Goal: Task Accomplishment & Management: Use online tool/utility

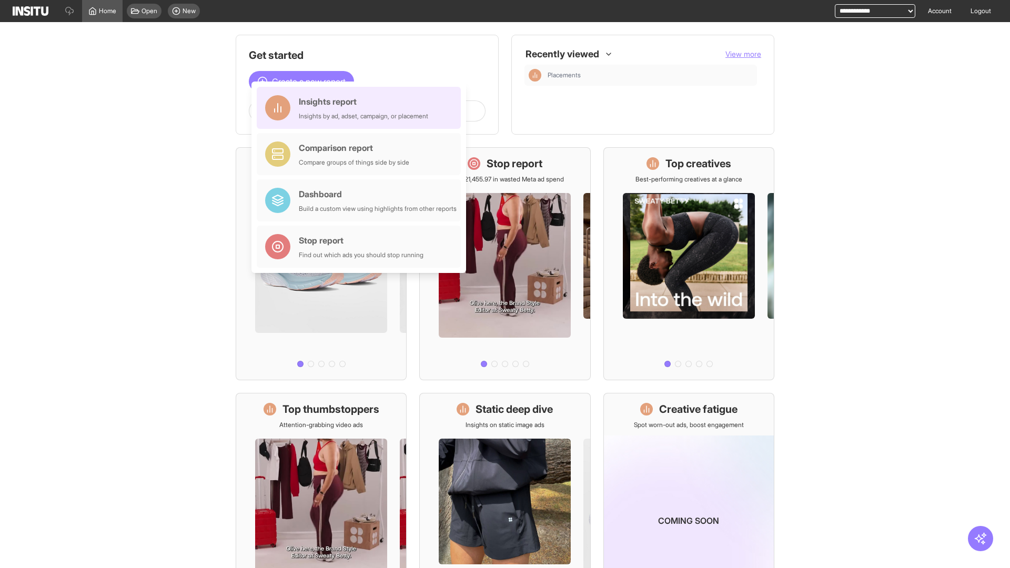
click at [362, 108] on div "Insights report Insights by ad, adset, campaign, or placement" at bounding box center [363, 107] width 129 height 25
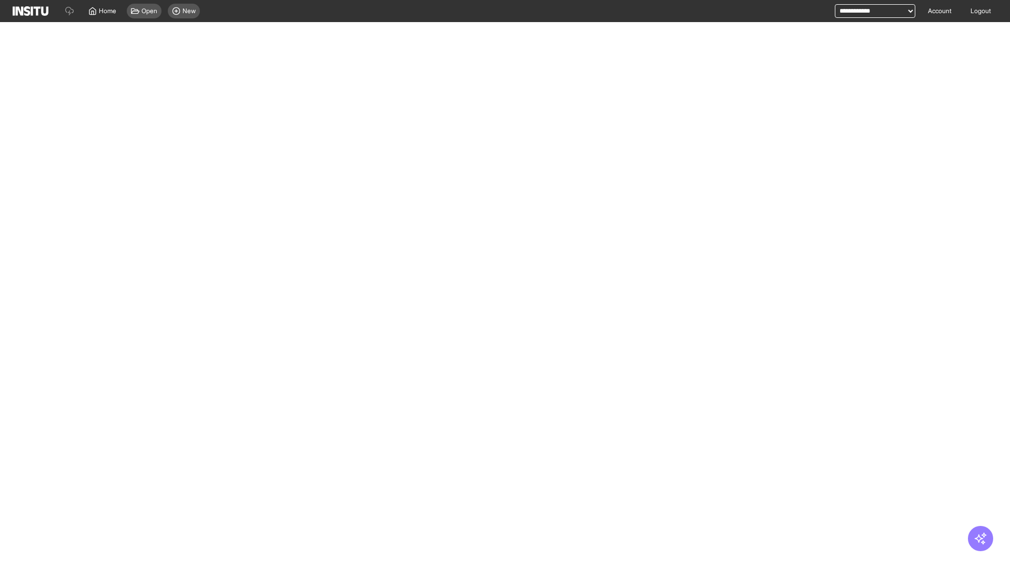
select select "**"
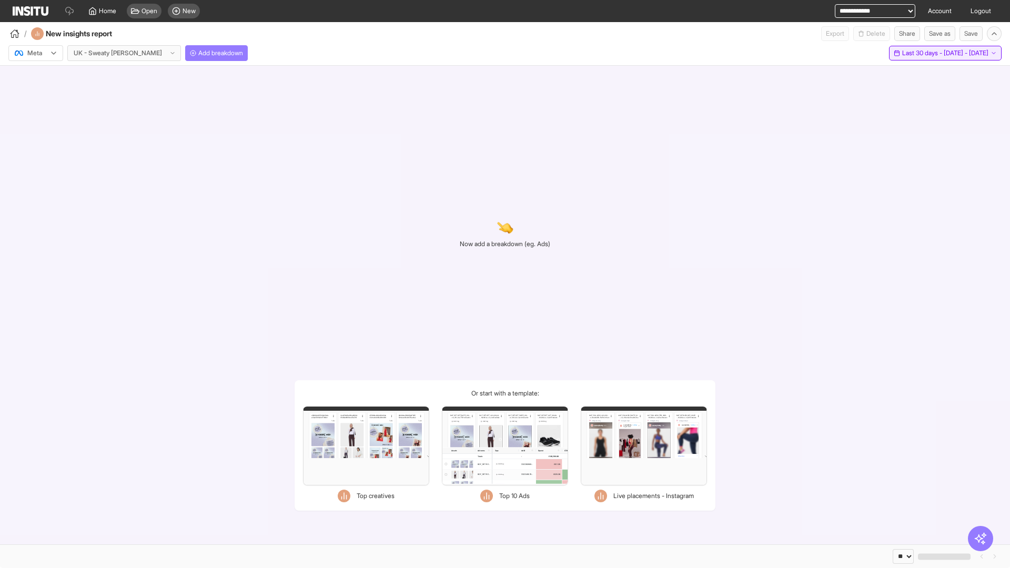
click at [925, 53] on span "Last 30 days - [DATE] - [DATE]" at bounding box center [946, 53] width 86 height 8
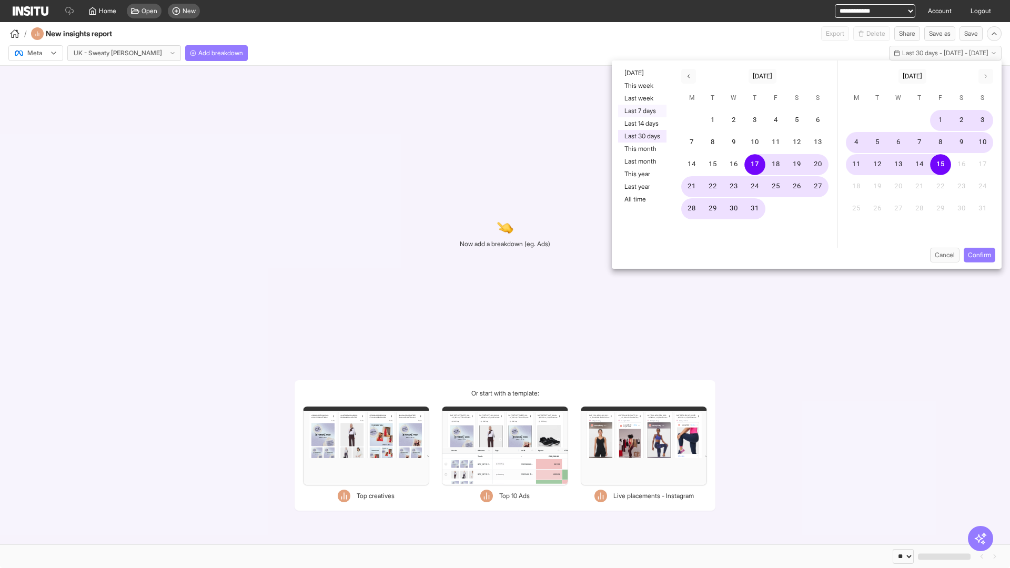
click at [642, 111] on button "Last 7 days" at bounding box center [642, 111] width 48 height 13
